Goal: Navigation & Orientation: Find specific page/section

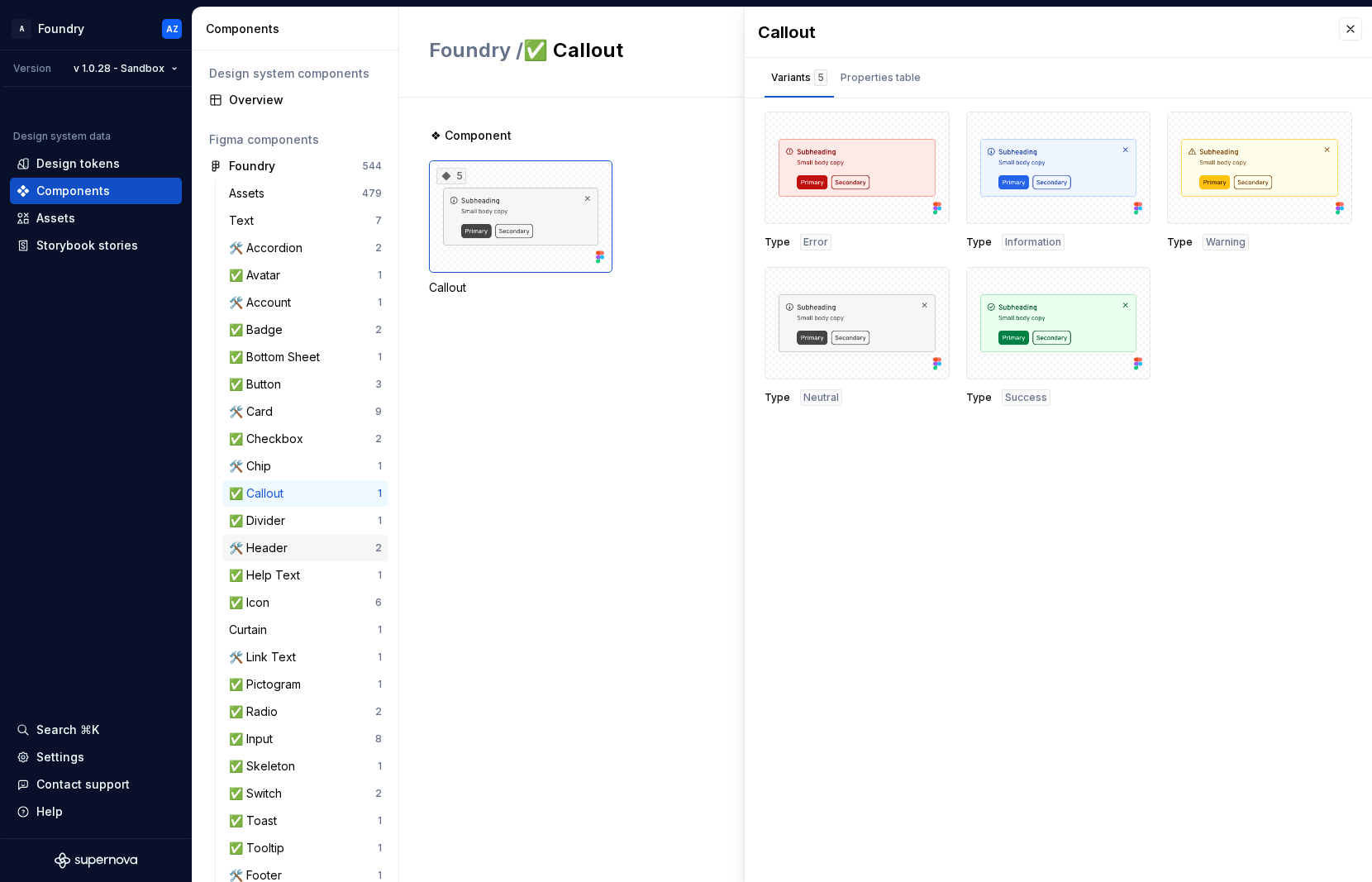
click at [266, 540] on div "🛠️ Header" at bounding box center [261, 548] width 65 height 17
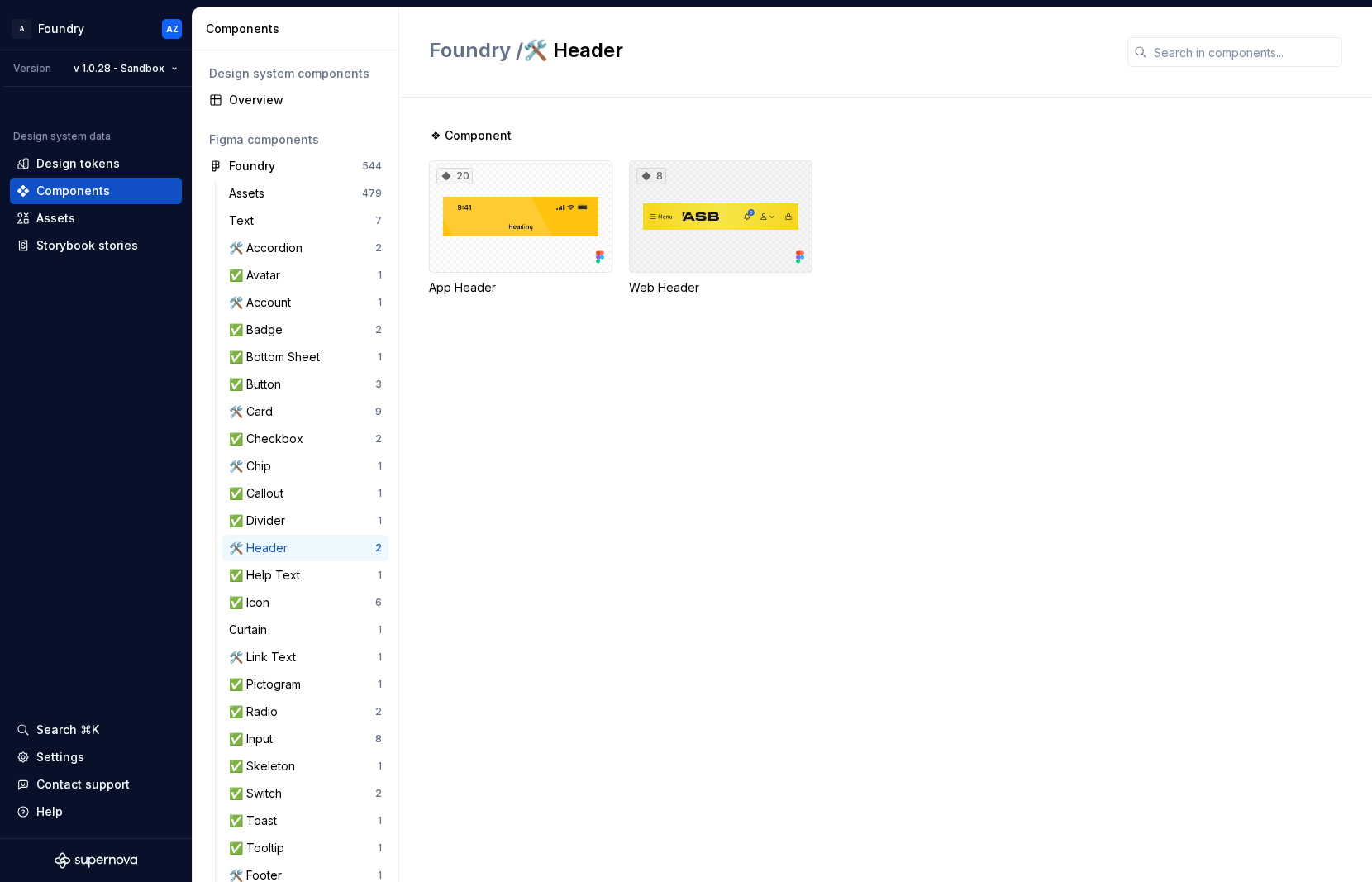
click at [674, 226] on div "8" at bounding box center [720, 217] width 183 height 112
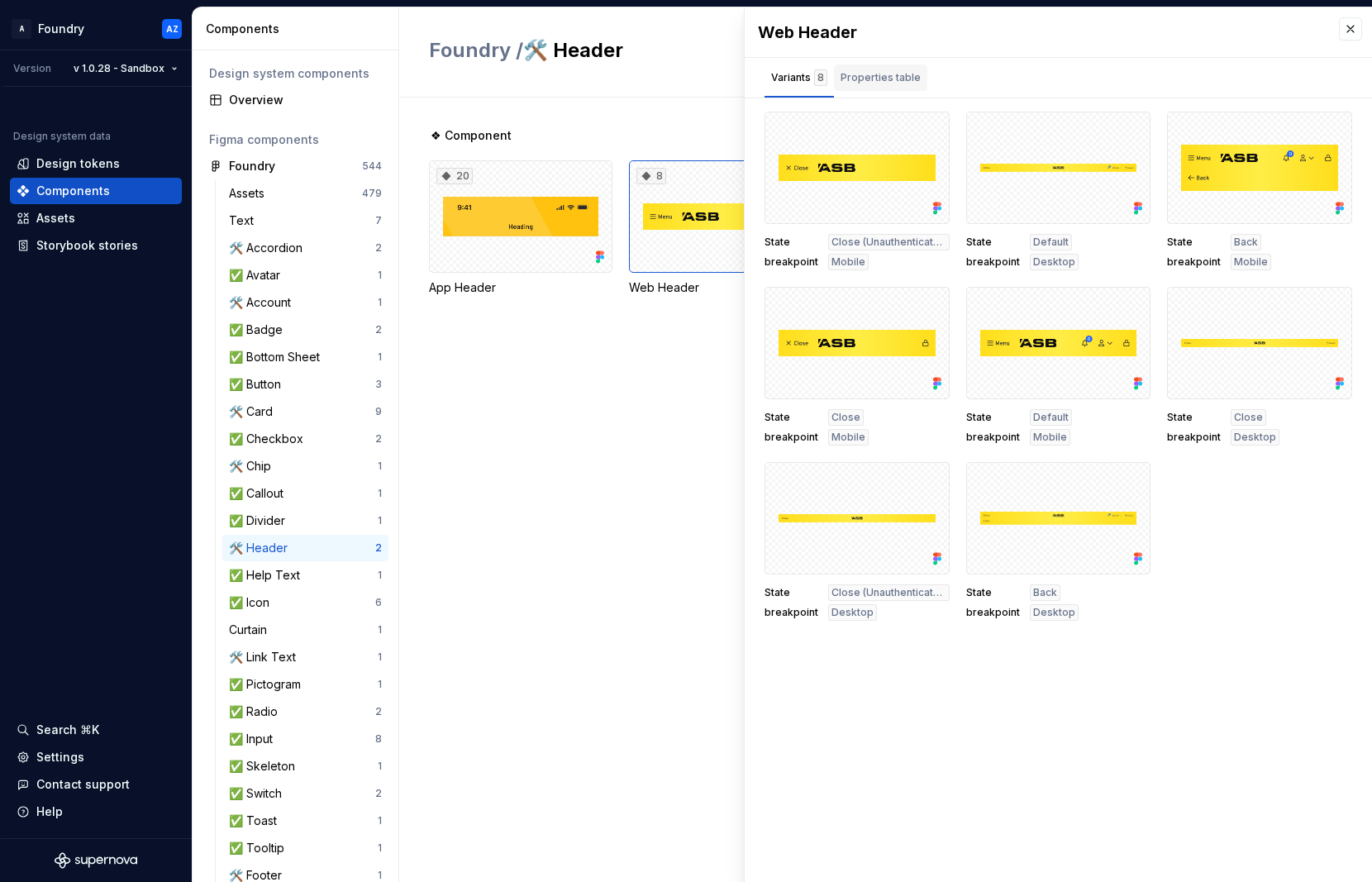
click at [873, 77] on div "Properties table" at bounding box center [880, 77] width 80 height 17
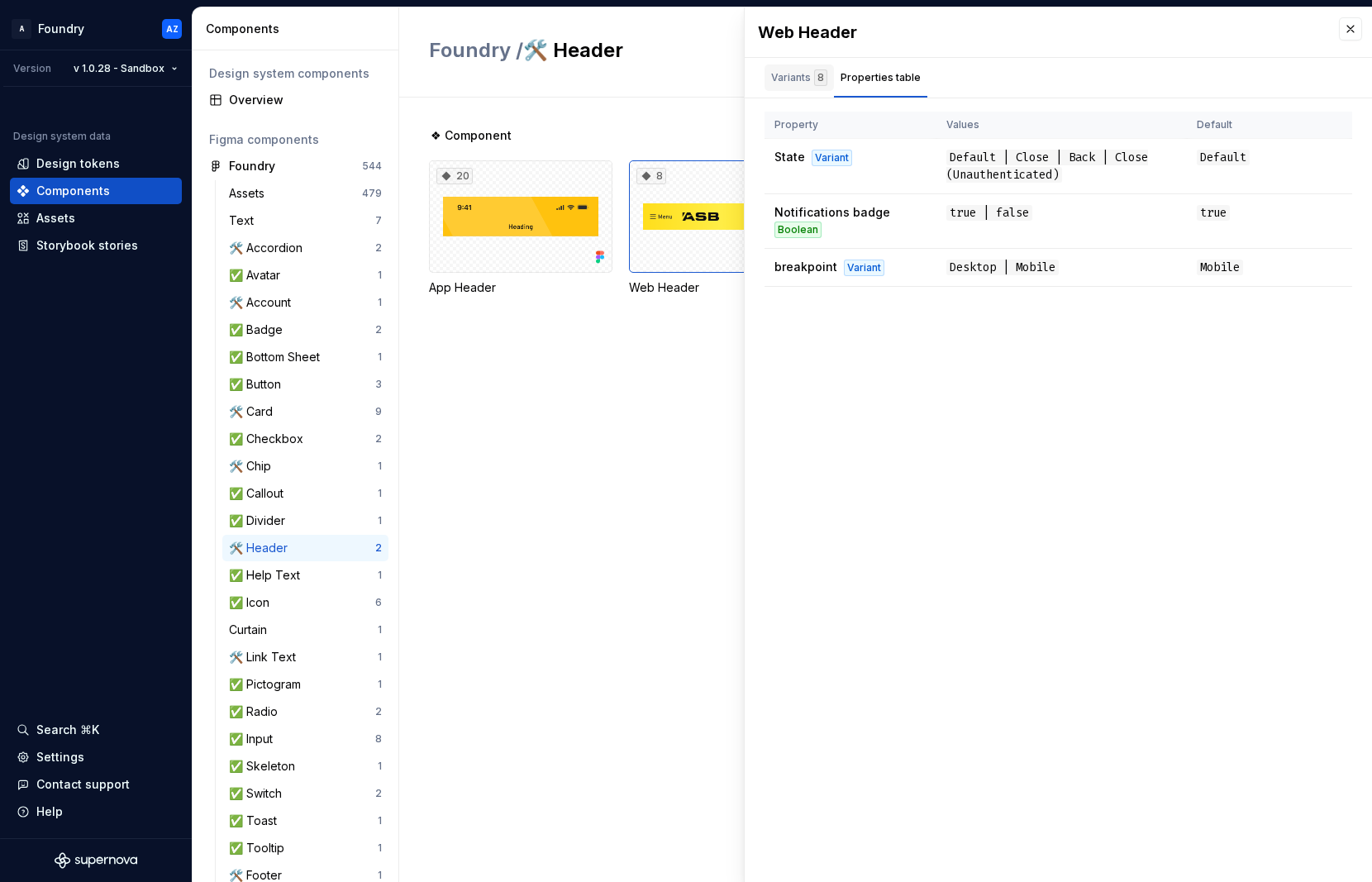
click at [791, 79] on div "Variants 8" at bounding box center [799, 77] width 56 height 17
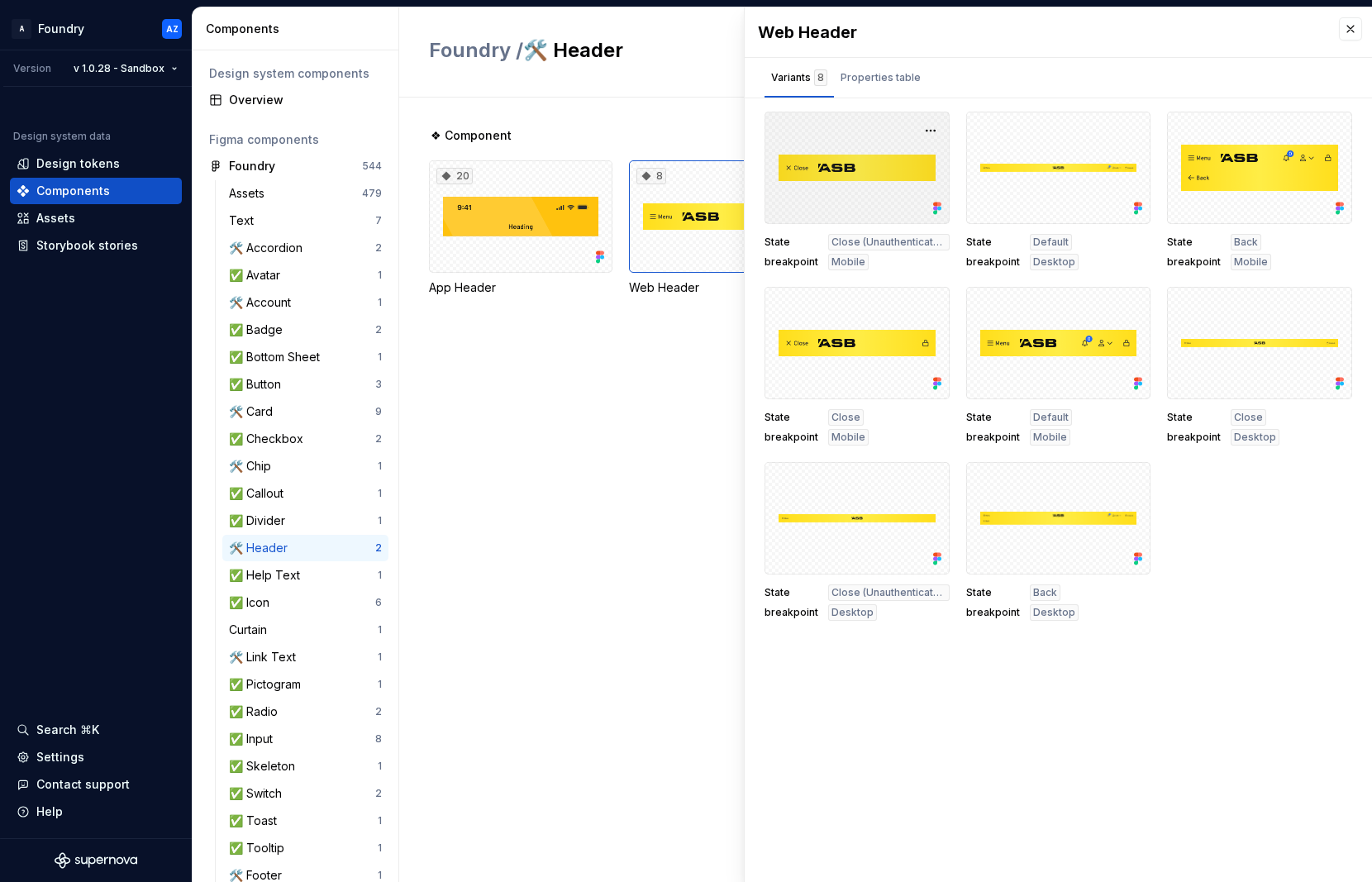
click at [860, 189] on div at bounding box center [856, 168] width 185 height 112
click at [873, 76] on div "Properties table" at bounding box center [880, 77] width 80 height 17
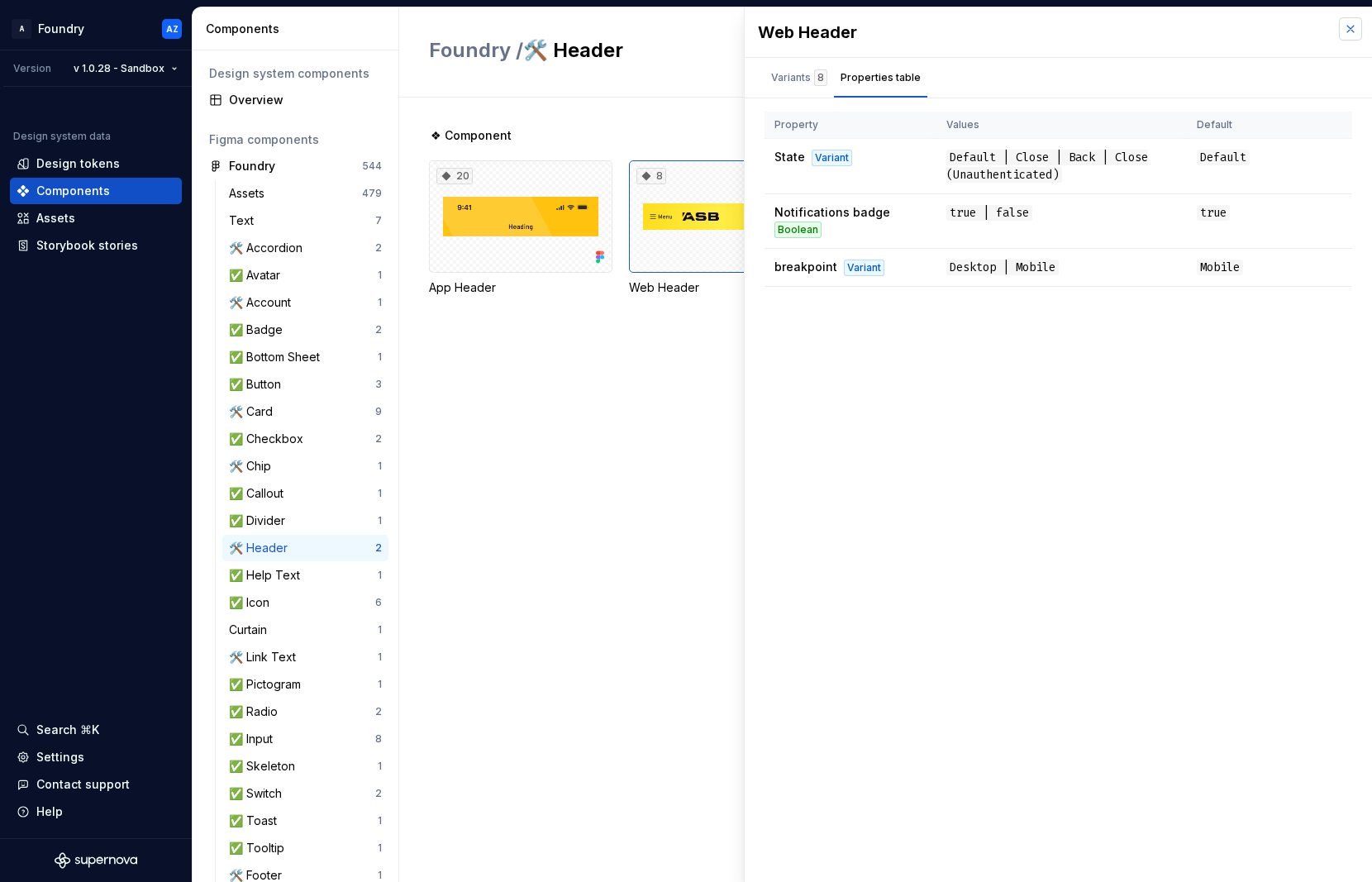
click at [1348, 33] on button "button" at bounding box center [1350, 29] width 23 height 23
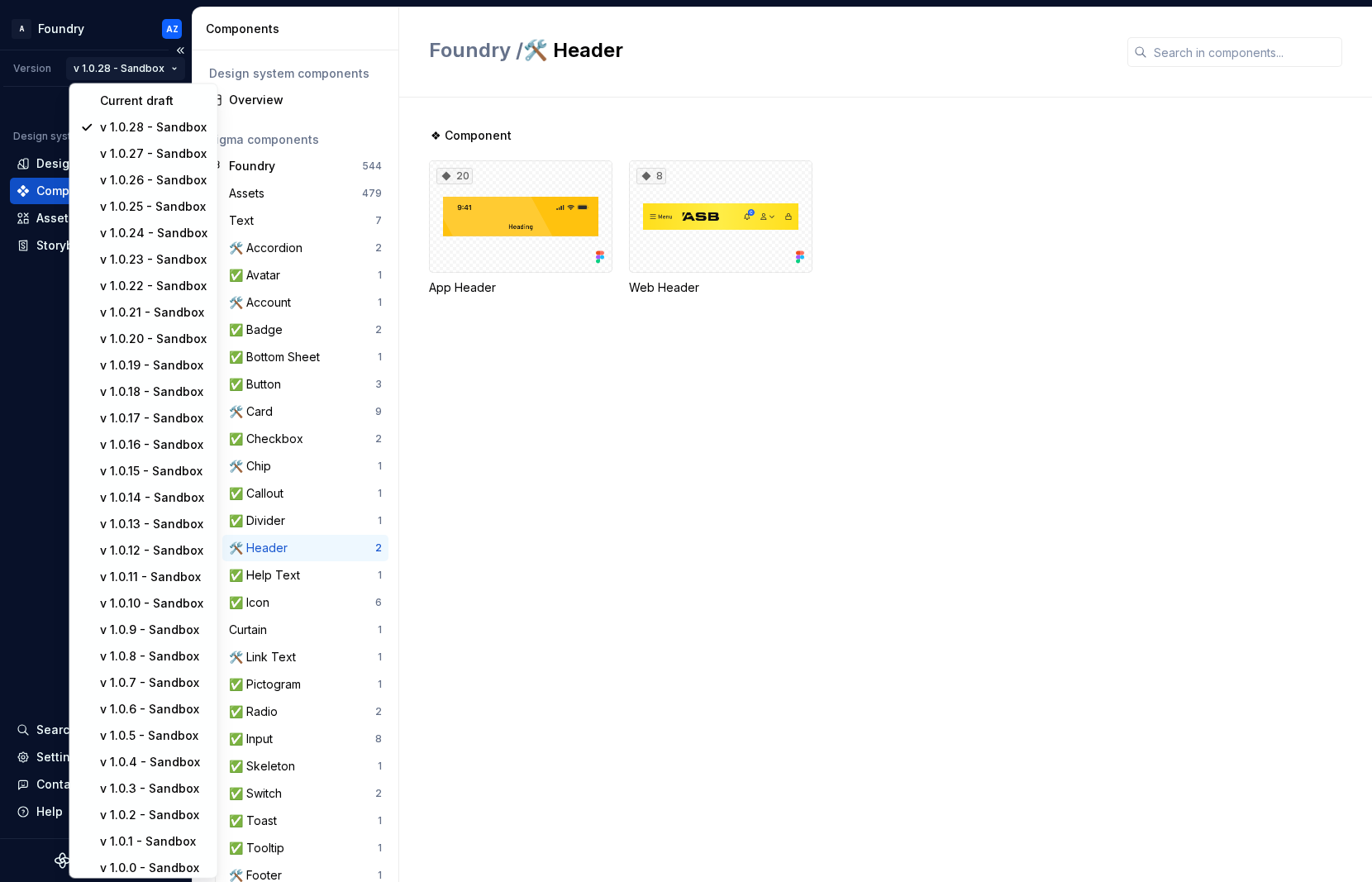
click at [147, 70] on html "A Foundry AZ Version v 1.0.28 - Sandbox Design system data Design tokens Compon…" at bounding box center [686, 441] width 1372 height 882
click at [141, 95] on div "Current draft" at bounding box center [154, 100] width 108 height 17
click at [132, 71] on html "A Foundry AZ Version v 1.0.28 - Sandbox Design system data Design tokens Compon…" at bounding box center [686, 441] width 1372 height 882
click at [135, 100] on div "Current draft" at bounding box center [154, 100] width 108 height 17
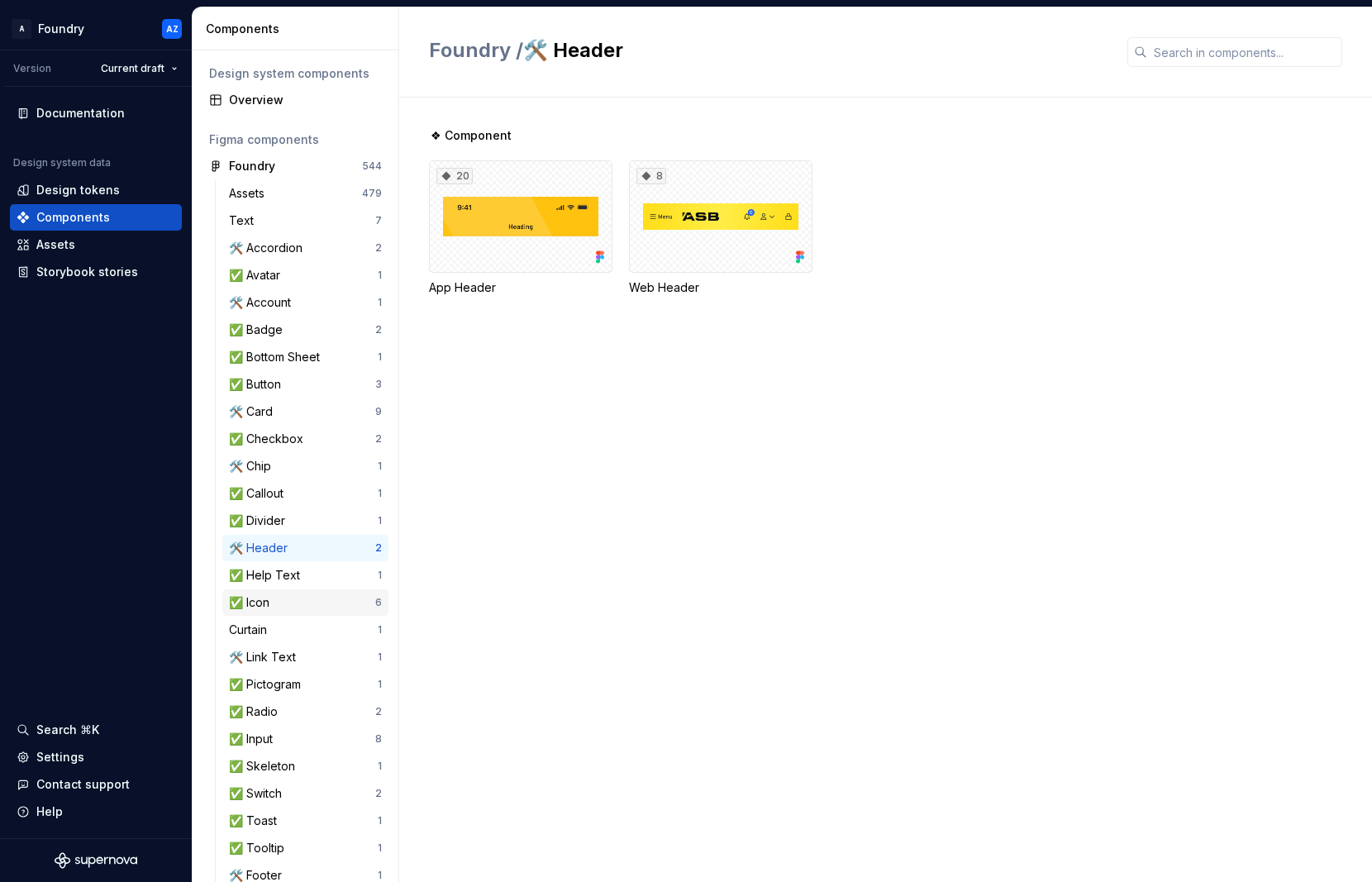
click at [259, 604] on div "✅ Icon" at bounding box center [252, 603] width 47 height 17
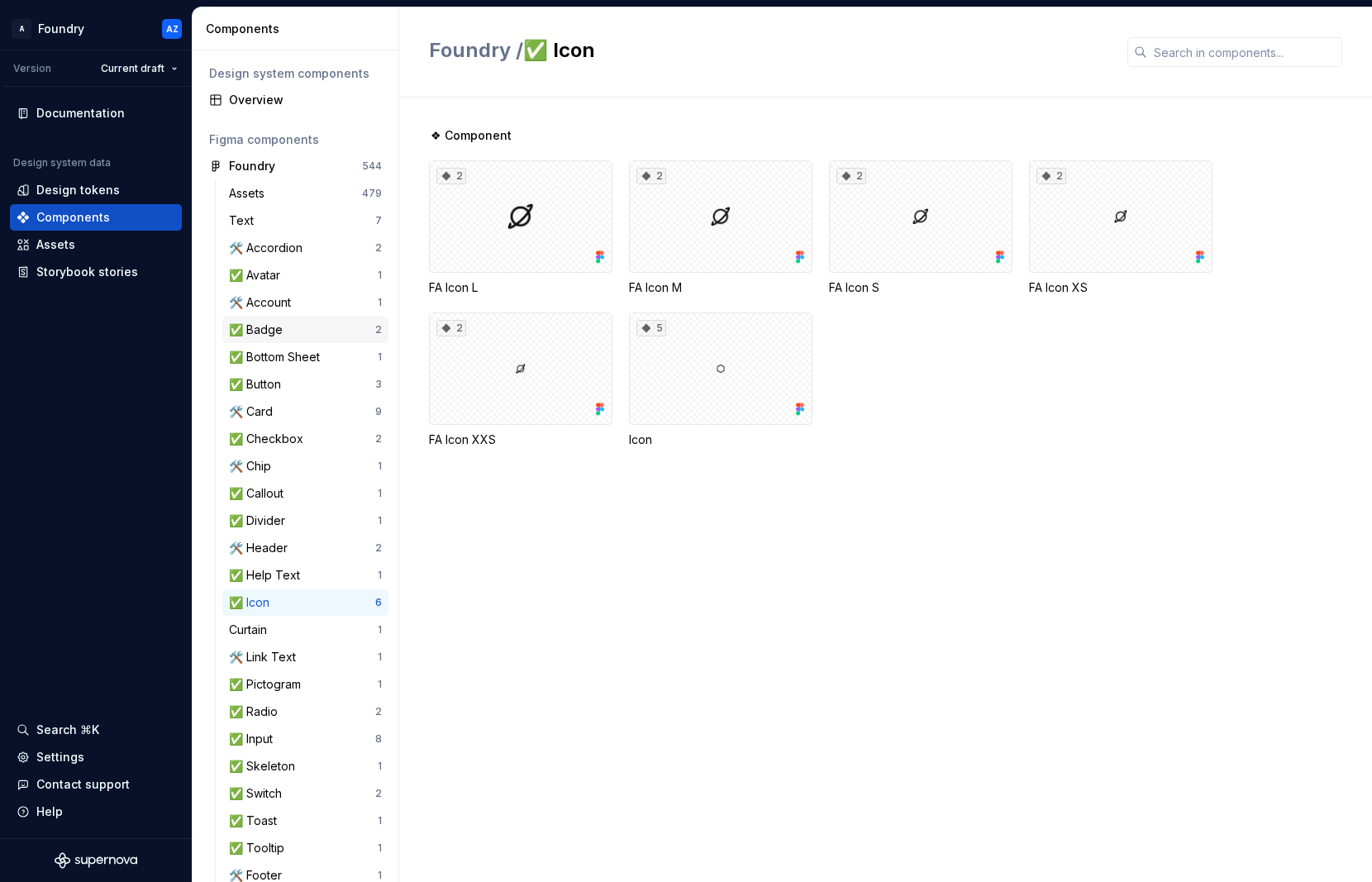
click at [277, 331] on div "✅ Badge" at bounding box center [258, 330] width 60 height 17
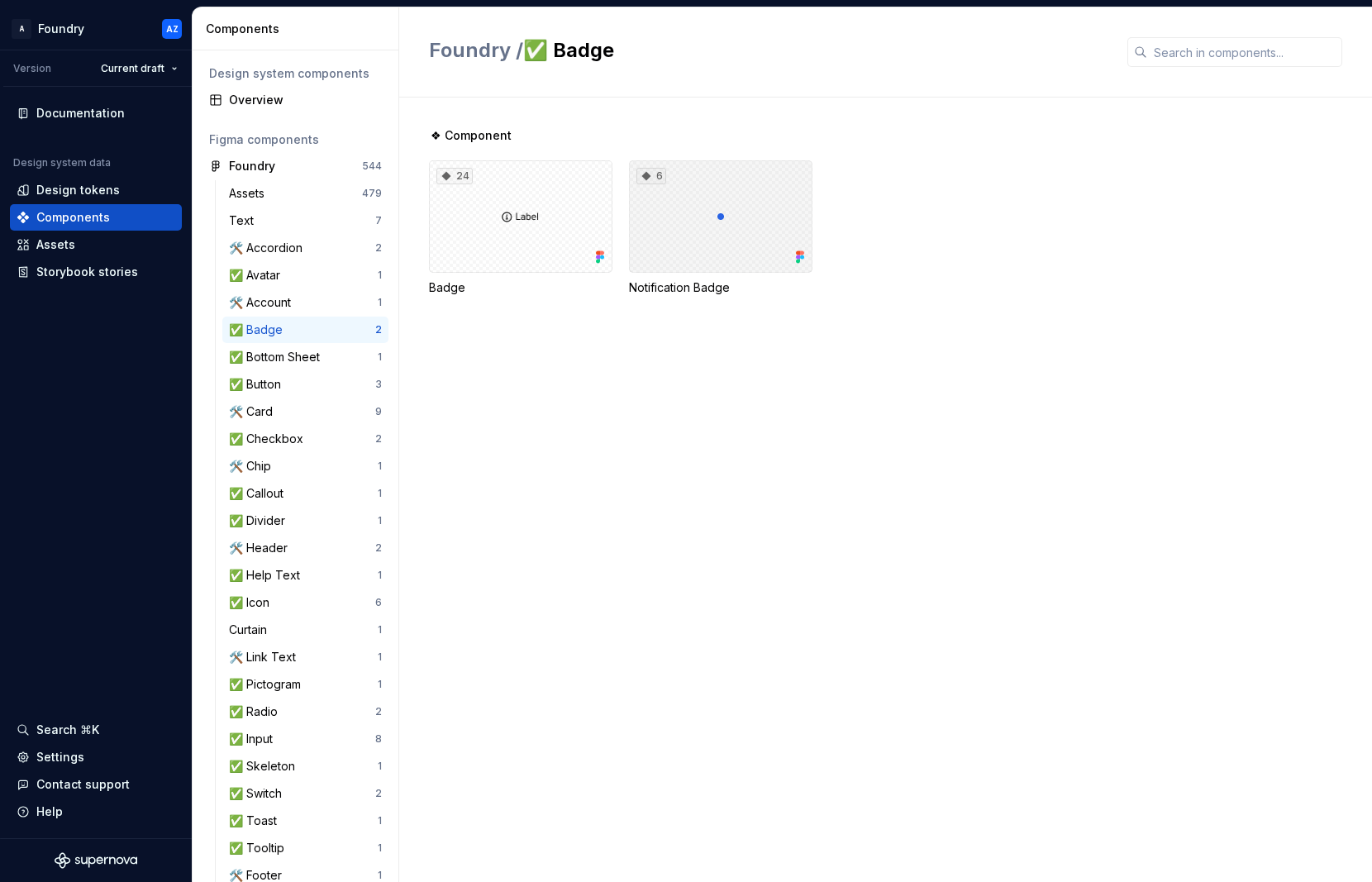
click at [709, 239] on div "6" at bounding box center [720, 217] width 183 height 112
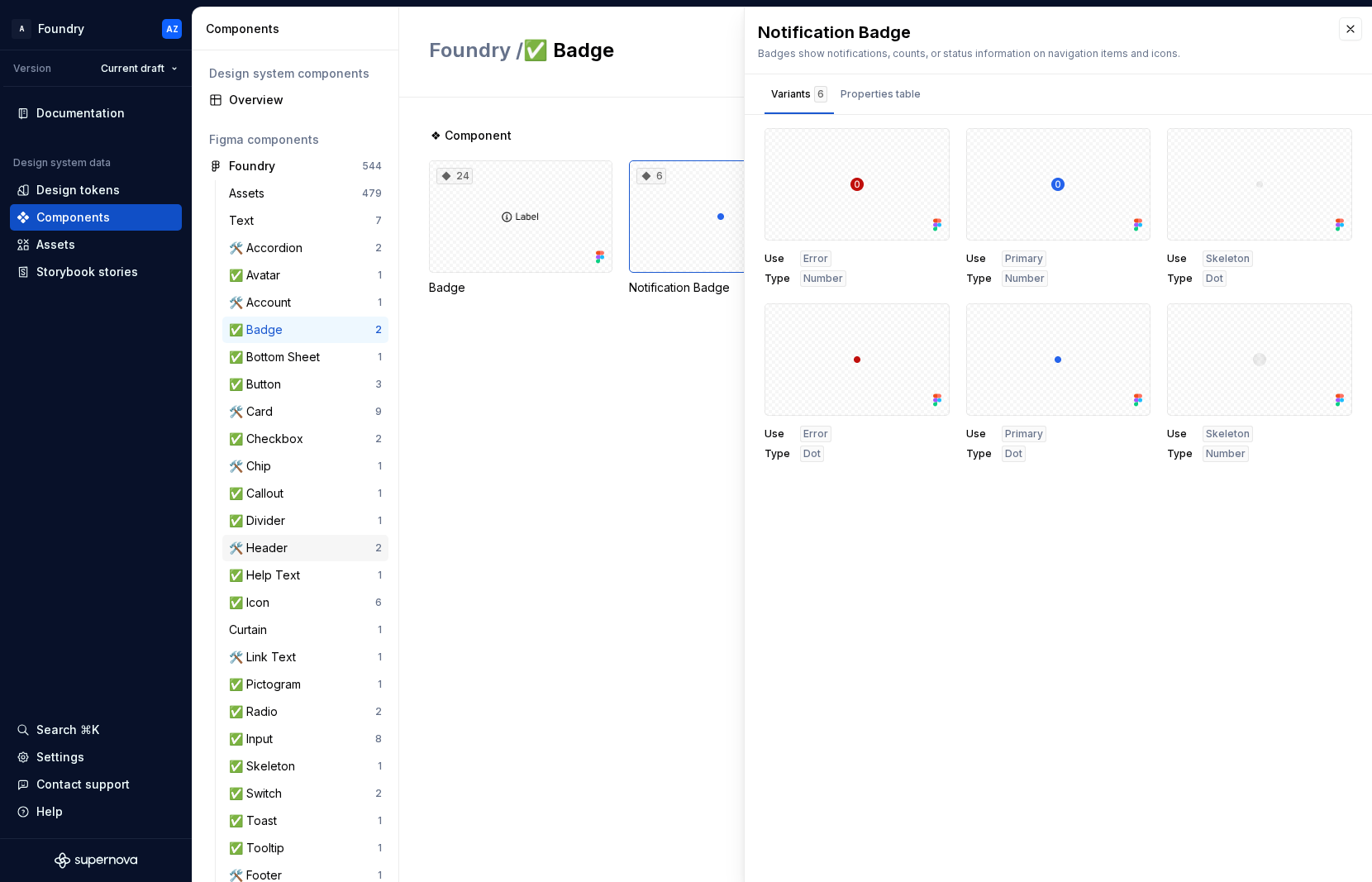
click at [250, 548] on div "🛠️ Header" at bounding box center [261, 548] width 65 height 17
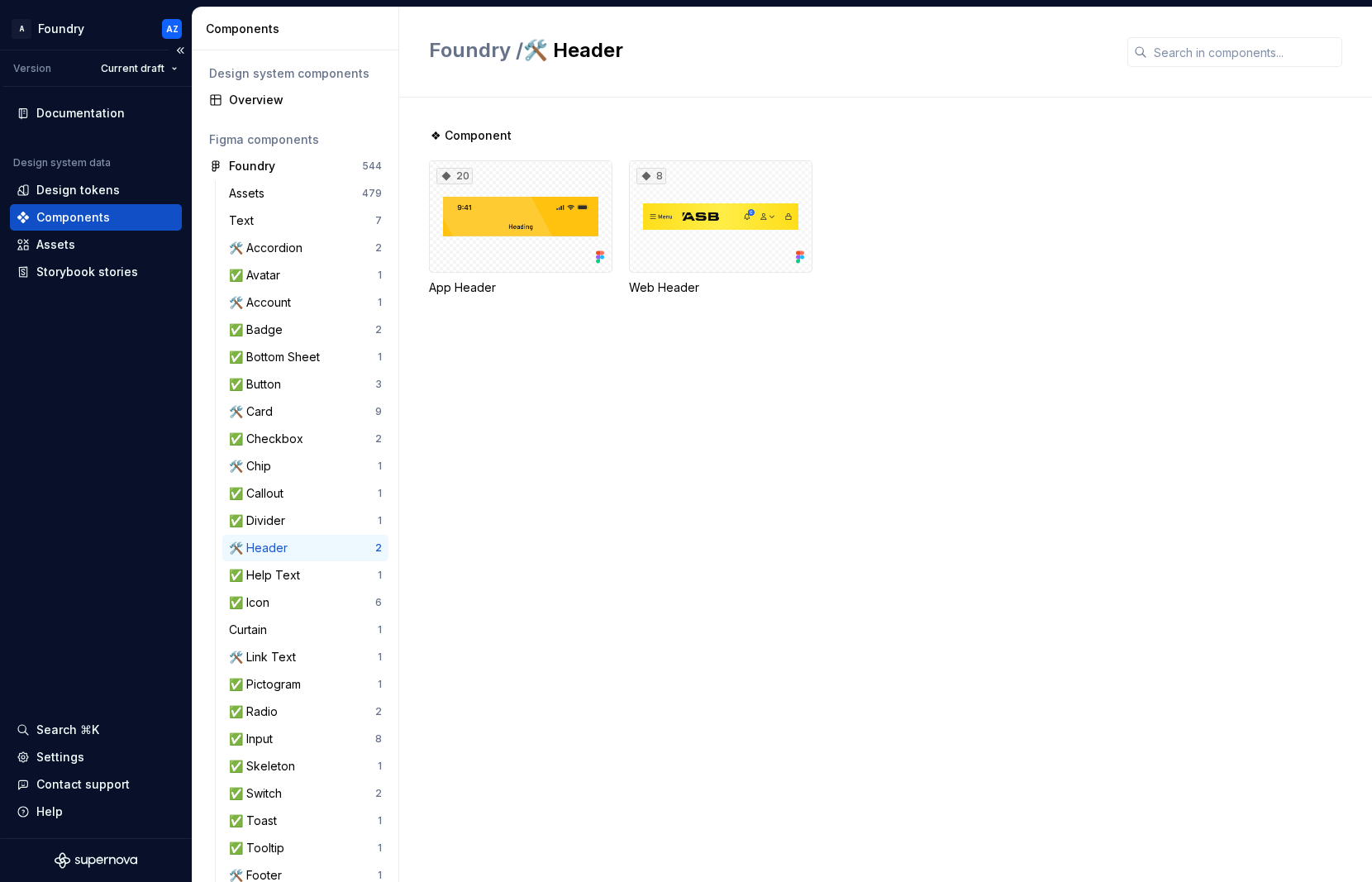
click at [80, 214] on div "Components" at bounding box center [73, 218] width 74 height 17
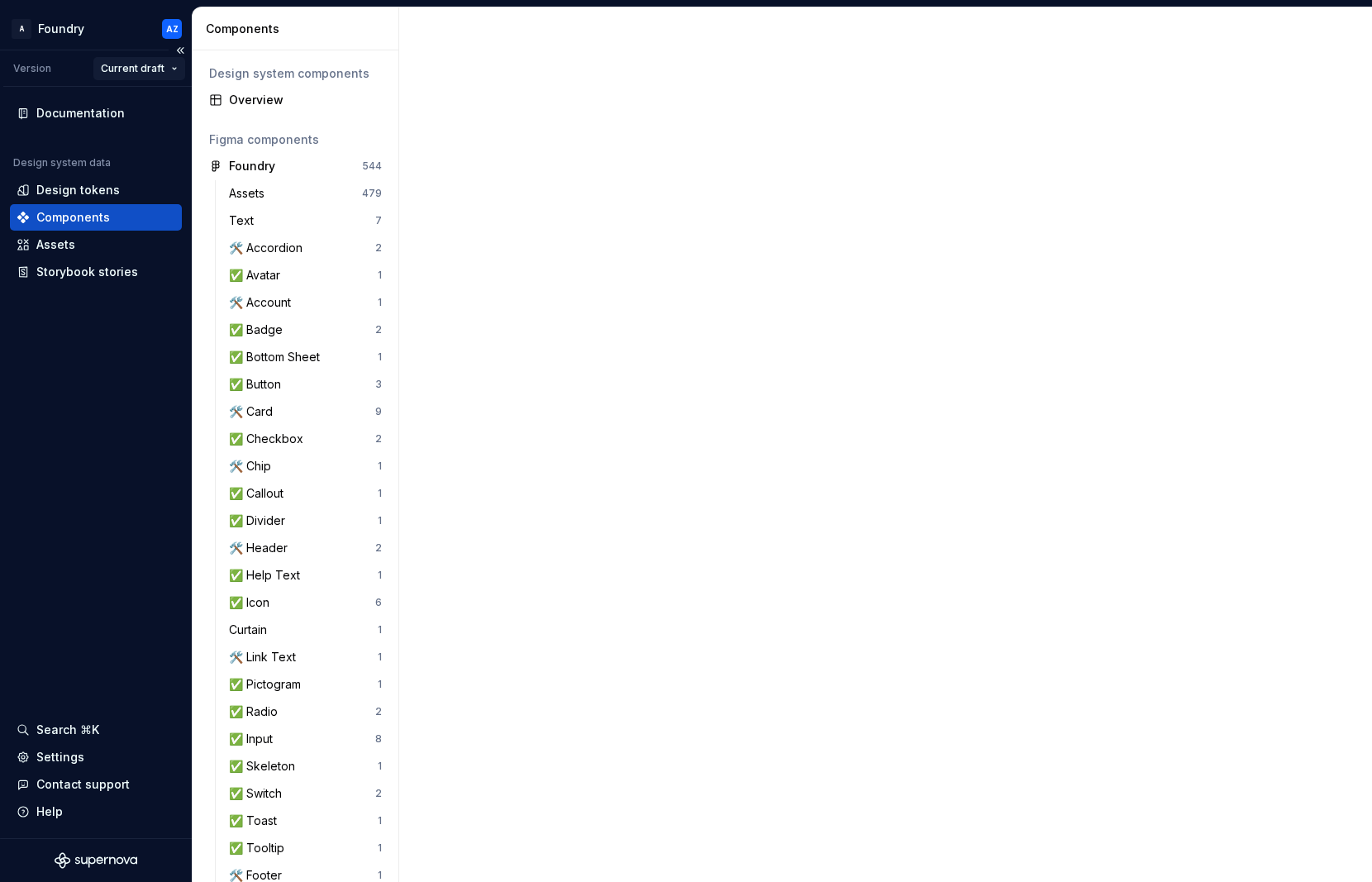
click at [145, 65] on html "A Foundry AZ Version Current draft Documentation Design system data Design toke…" at bounding box center [686, 441] width 1372 height 882
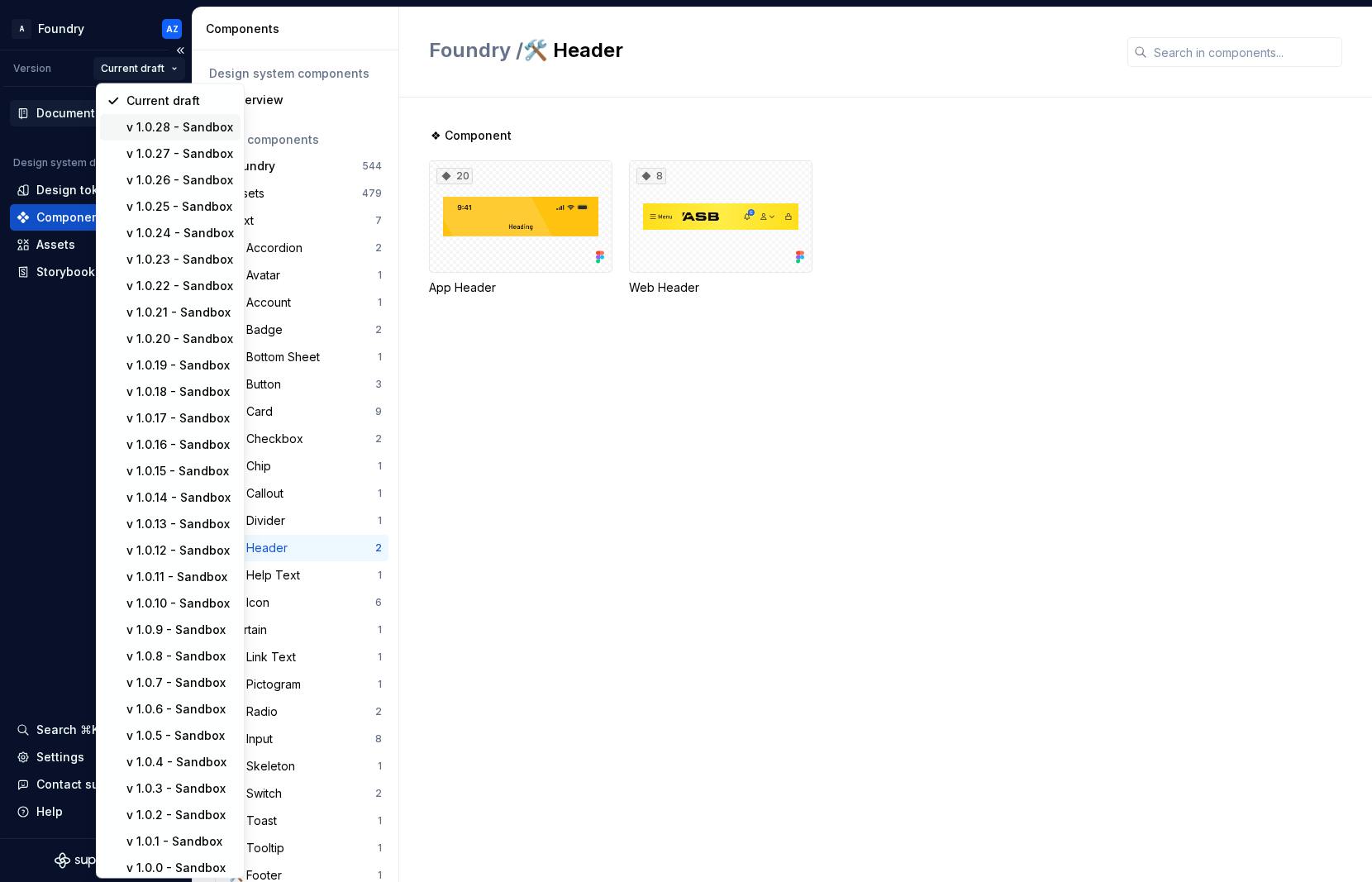
click at [152, 124] on div "v 1.0.28 - Sandbox" at bounding box center [180, 127] width 108 height 17
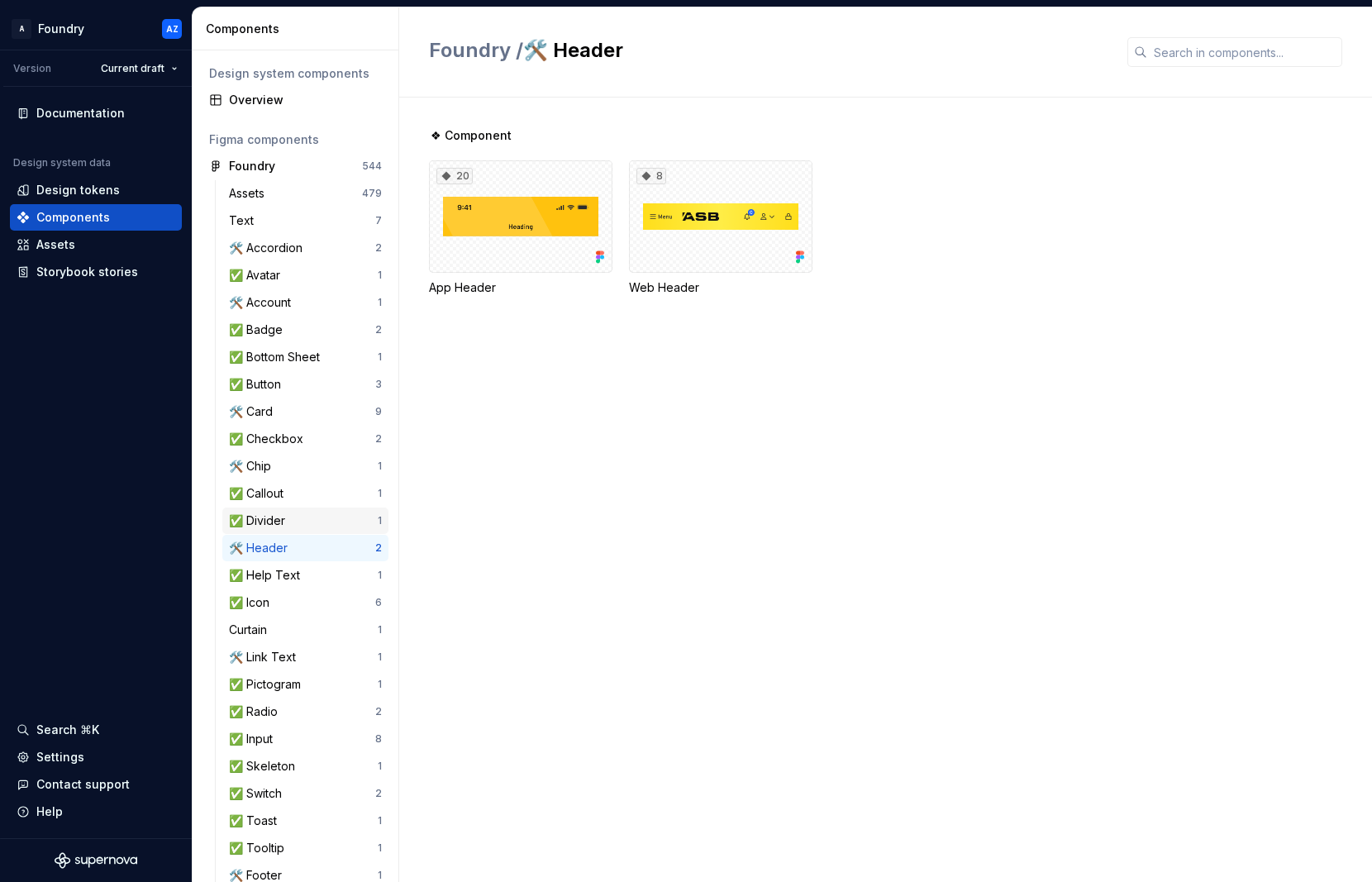
click at [265, 522] on div "✅ Divider" at bounding box center [260, 521] width 63 height 17
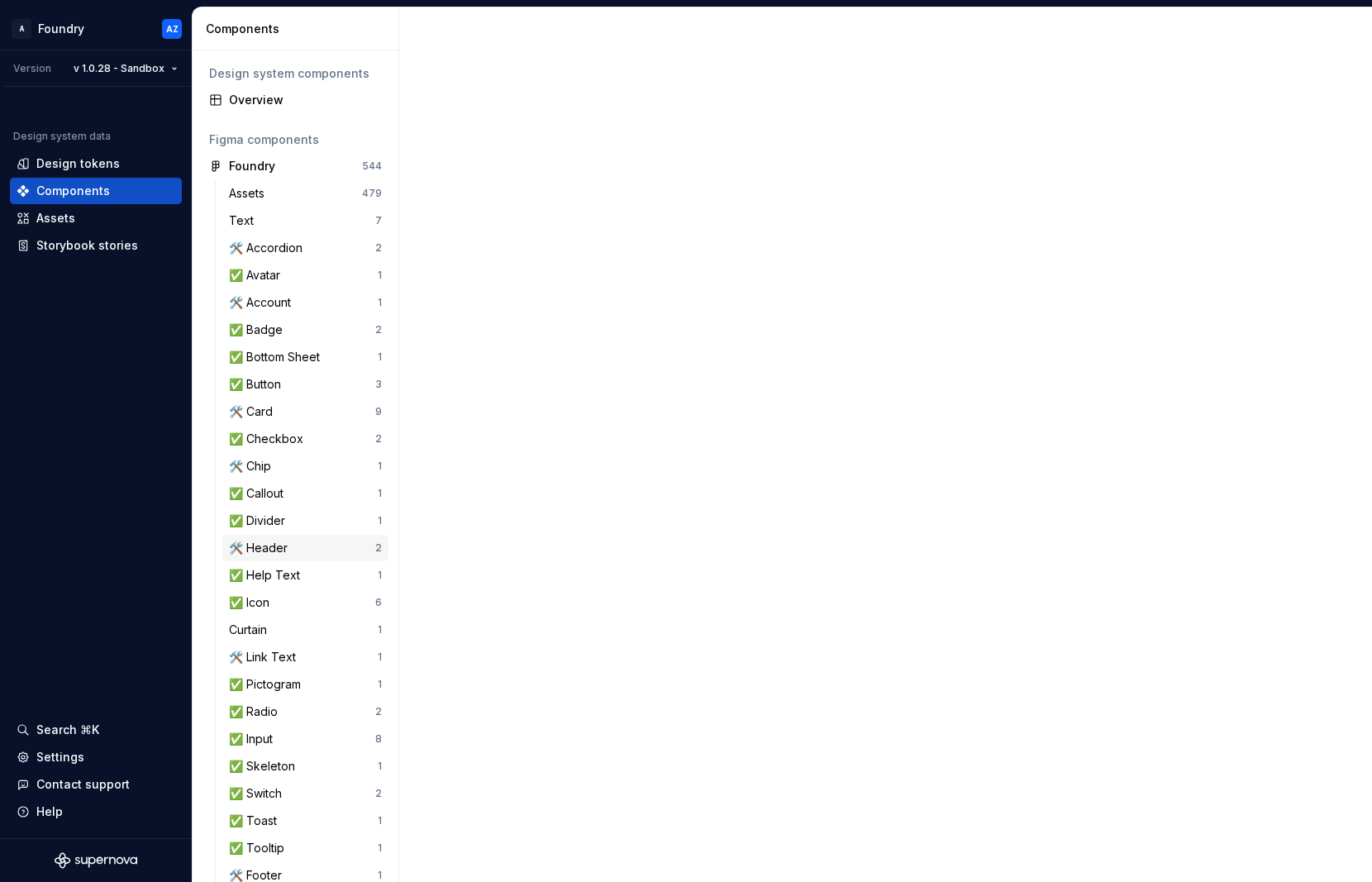
click at [260, 547] on div "🛠️ Header" at bounding box center [261, 548] width 65 height 17
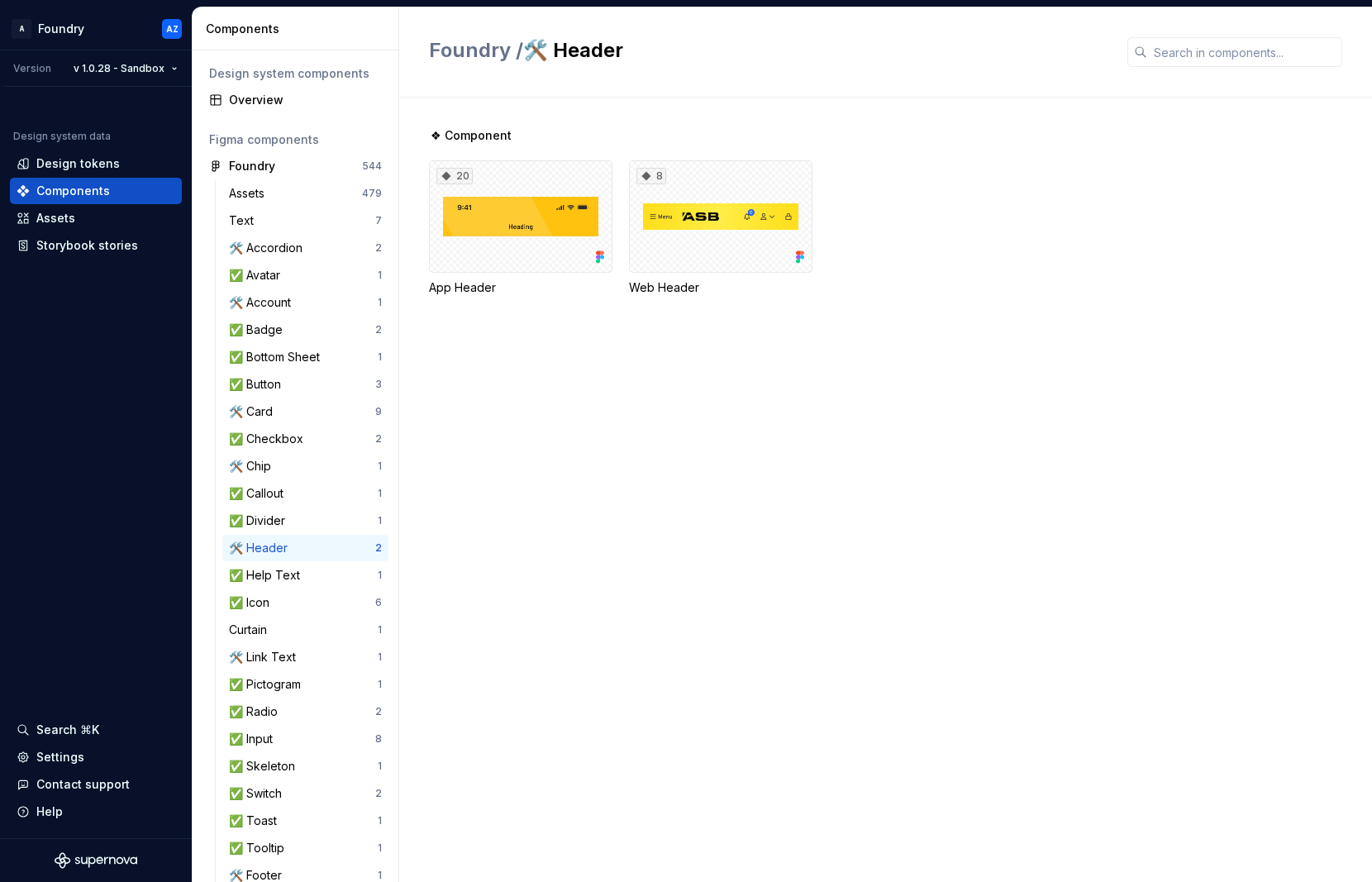
click at [286, 78] on div "Design system components" at bounding box center [295, 74] width 172 height 17
